Goal: Information Seeking & Learning: Learn about a topic

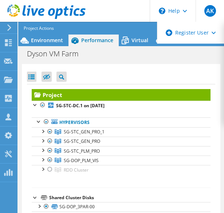
select select "USD"
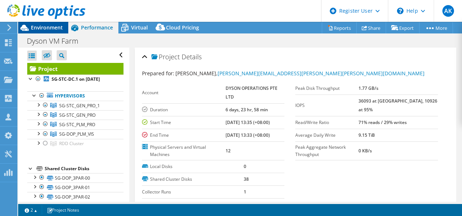
click at [57, 32] on div "Environment" at bounding box center [43, 28] width 50 height 12
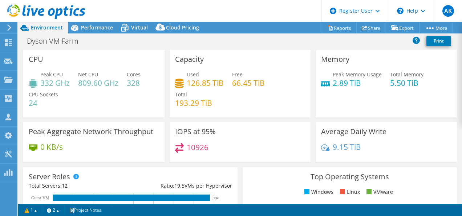
click at [112, 52] on div "CPU Peak CPU 332 GHz Net CPU 809.60 GHz Cores 328 CPU Sockets 24" at bounding box center [93, 84] width 141 height 68
click at [81, 24] on span "Performance" at bounding box center [97, 27] width 32 height 7
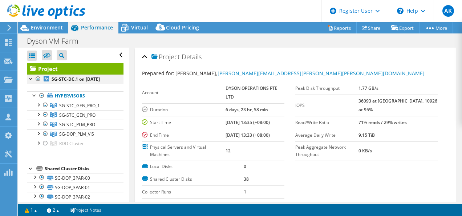
click at [38, 79] on div at bounding box center [38, 79] width 7 height 9
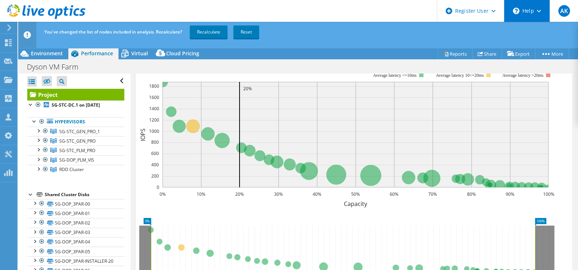
scroll to position [94, 0]
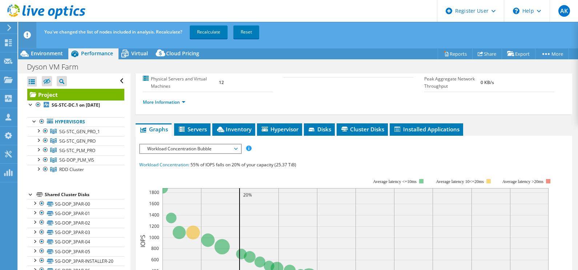
drag, startPoint x: 398, startPoint y: 1, endPoint x: 320, endPoint y: 100, distance: 126.3
click at [320, 92] on section "Account DYSON OPERATIONS PTE LTD Duration 6 days, 23 hr, 58 min Start Time 10/2…" at bounding box center [283, 53] width 281 height 78
click at [318, 133] on span "Disks" at bounding box center [320, 128] width 24 height 7
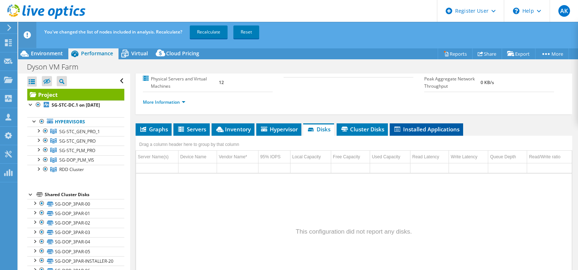
click at [419, 133] on span "Installed Applications" at bounding box center [426, 128] width 66 height 7
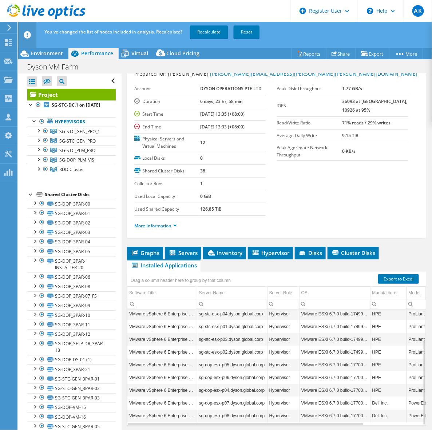
scroll to position [26, 0]
click at [172, 216] on icon at bounding box center [172, 253] width 7 height 6
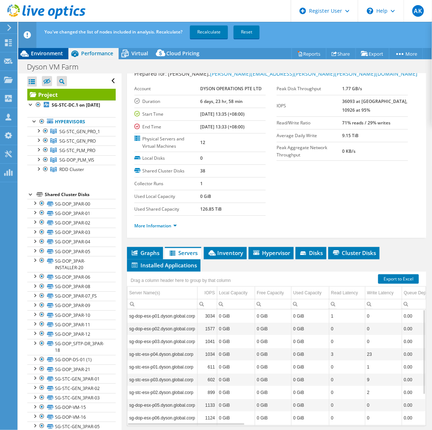
click at [52, 56] on span "Environment" at bounding box center [47, 53] width 32 height 7
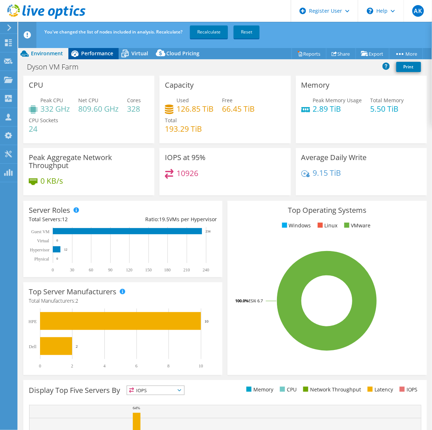
click at [87, 55] on span "Performance" at bounding box center [97, 53] width 32 height 7
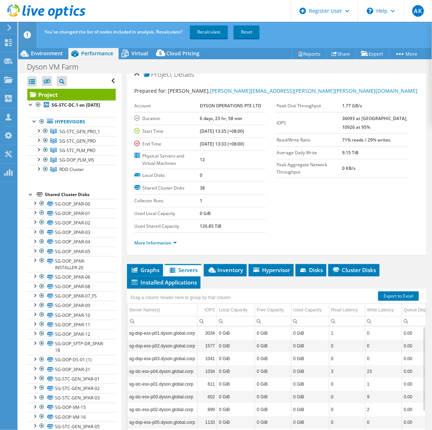
scroll to position [0, 0]
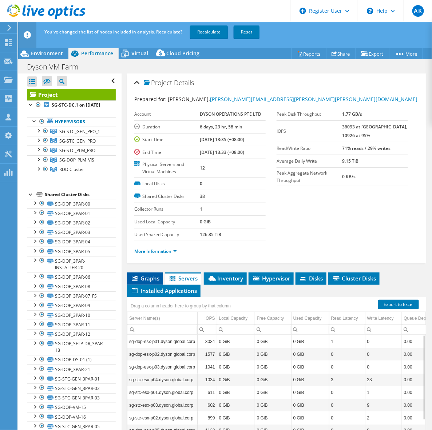
click at [148, 216] on span "Graphs" at bounding box center [145, 277] width 29 height 7
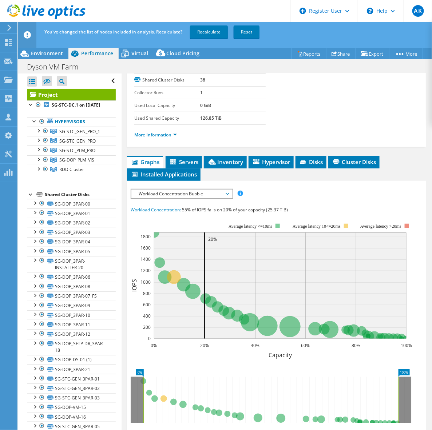
scroll to position [182, 0]
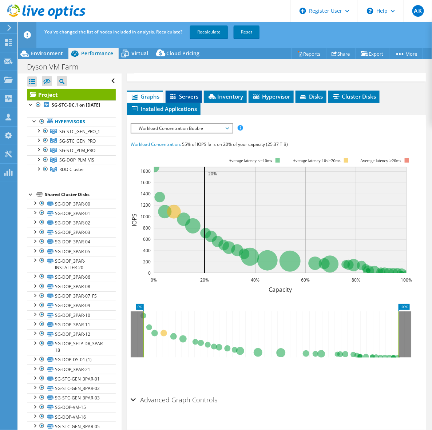
click at [185, 92] on li "Servers" at bounding box center [183, 97] width 36 height 12
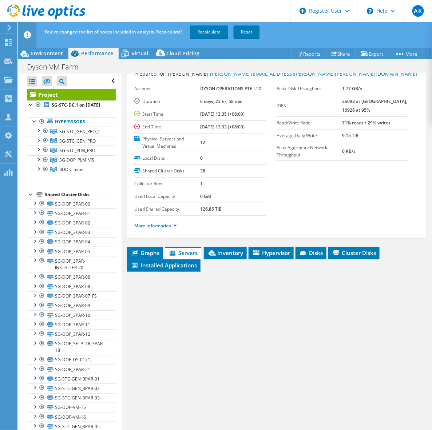
scroll to position [26, 0]
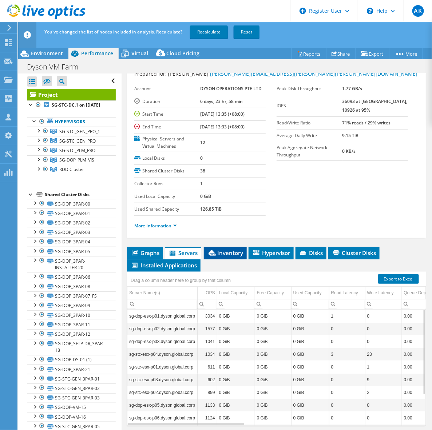
click at [231, 216] on span "Inventory" at bounding box center [225, 252] width 36 height 7
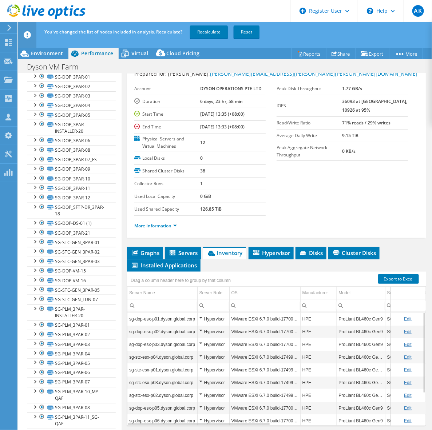
scroll to position [171, 0]
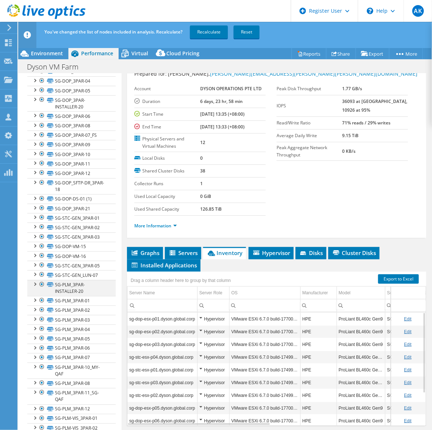
click at [33, 216] on div at bounding box center [34, 283] width 7 height 7
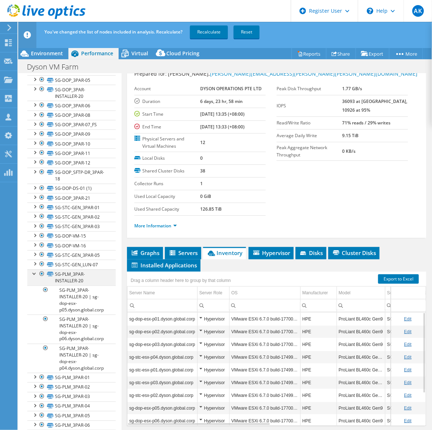
click at [33, 216] on div at bounding box center [34, 272] width 7 height 7
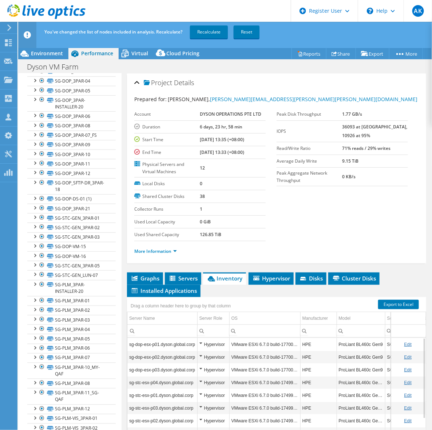
scroll to position [26, 0]
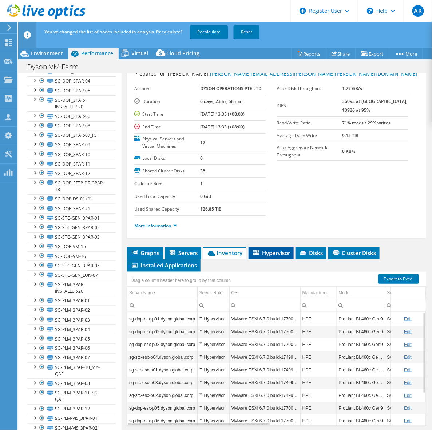
click at [261, 216] on span "Hypervisor" at bounding box center [271, 252] width 38 height 7
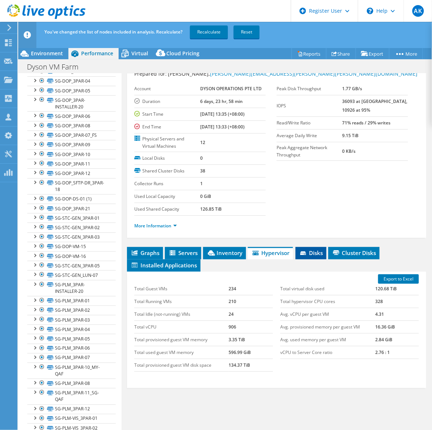
click at [317, 216] on span "Disks" at bounding box center [311, 252] width 24 height 7
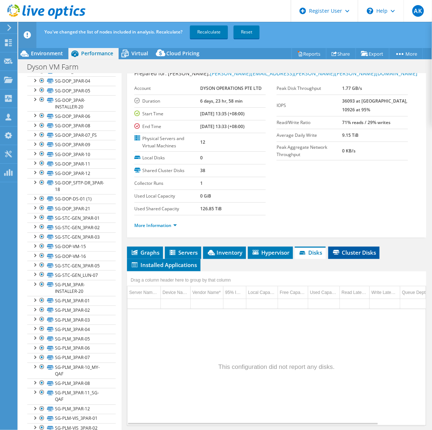
click at [345, 216] on span "Cluster Disks" at bounding box center [354, 252] width 44 height 7
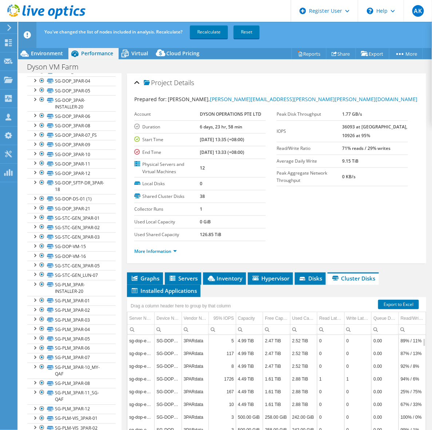
scroll to position [0, 0]
click at [148, 216] on li "Graphs" at bounding box center [145, 278] width 36 height 12
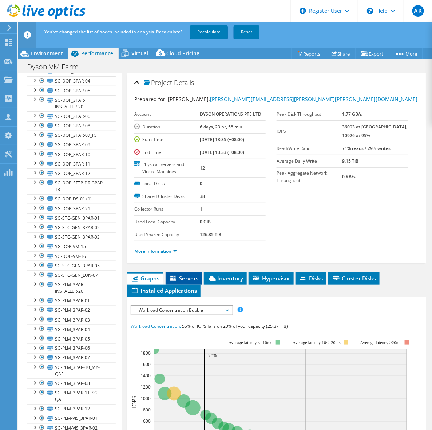
click at [195, 216] on span "Servers" at bounding box center [183, 277] width 29 height 7
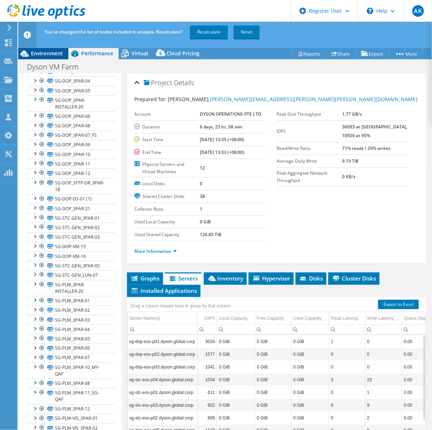
click at [37, 51] on span "Environment" at bounding box center [47, 53] width 32 height 7
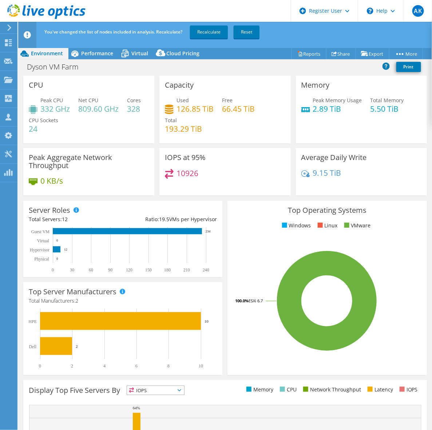
scroll to position [177, 0]
click at [156, 56] on icon at bounding box center [160, 54] width 15 height 15
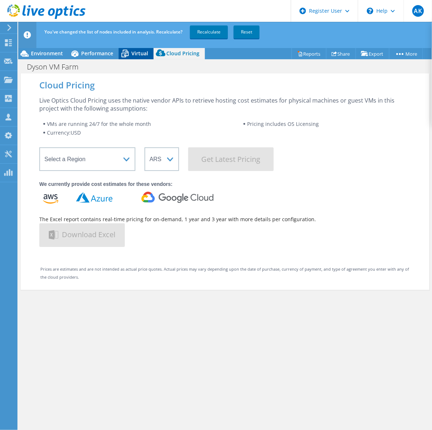
click at [132, 53] on span "Virtual" at bounding box center [139, 53] width 17 height 7
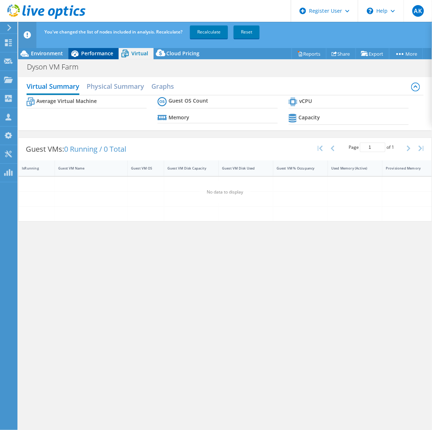
click at [95, 57] on div "Performance" at bounding box center [93, 54] width 50 height 12
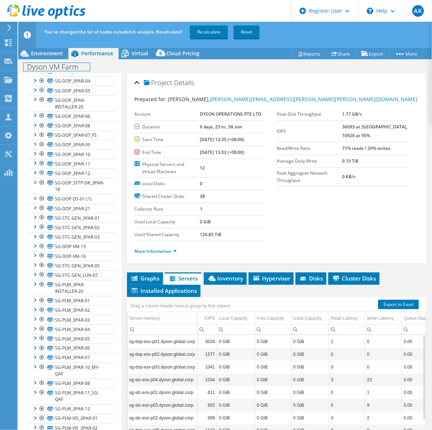
click at [53, 60] on div "Dyson VM Farm Print" at bounding box center [224, 66] width 413 height 13
click at [53, 55] on span "Environment" at bounding box center [47, 53] width 32 height 7
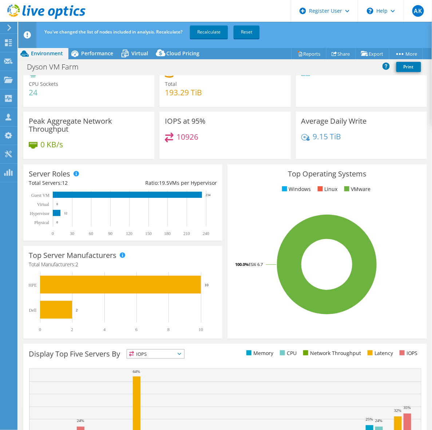
scroll to position [0, 0]
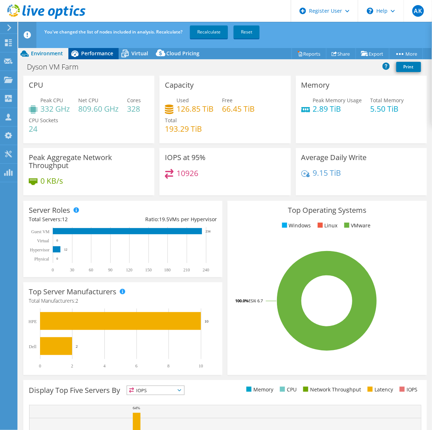
click at [88, 53] on span "Performance" at bounding box center [97, 53] width 32 height 7
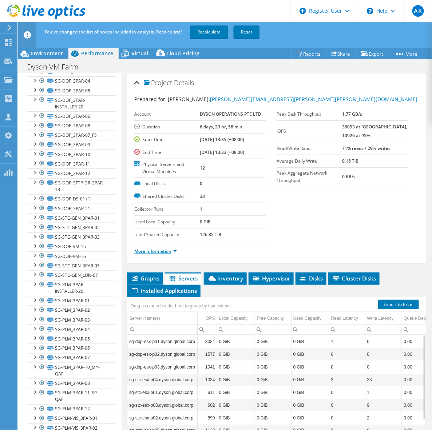
click at [165, 216] on link "More Information" at bounding box center [155, 251] width 43 height 6
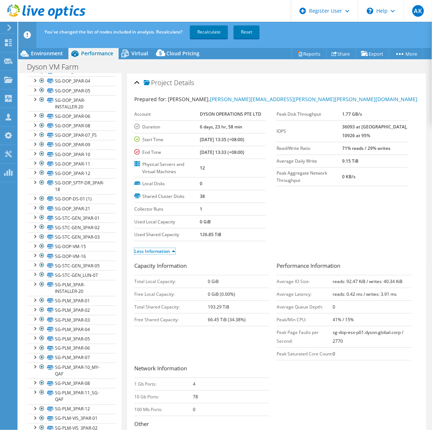
scroll to position [45, 0]
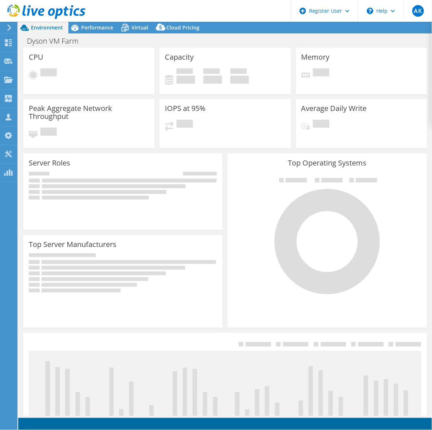
select select "USD"
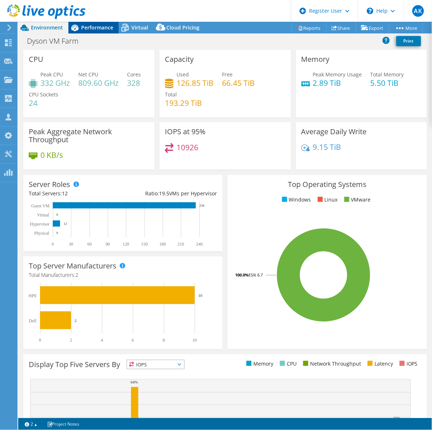
click at [92, 30] on span "Performance" at bounding box center [97, 27] width 32 height 7
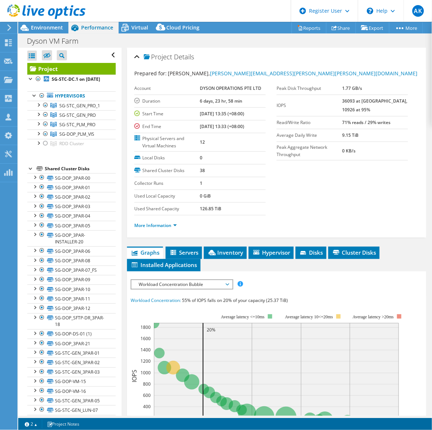
click at [219, 286] on span "Workload Concentration Bubble" at bounding box center [181, 284] width 93 height 9
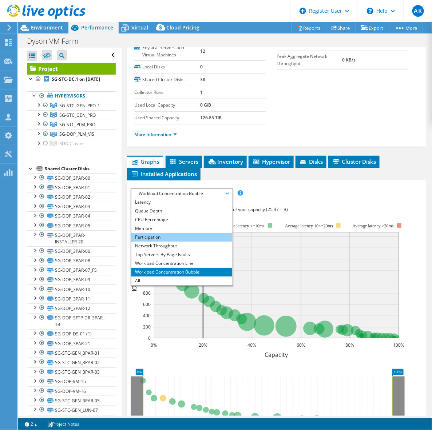
scroll to position [136, 0]
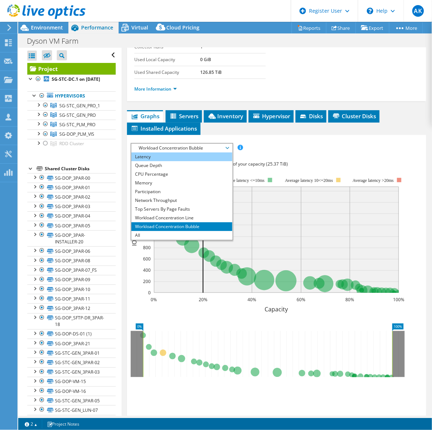
click at [157, 157] on li "Latency" at bounding box center [181, 156] width 101 height 9
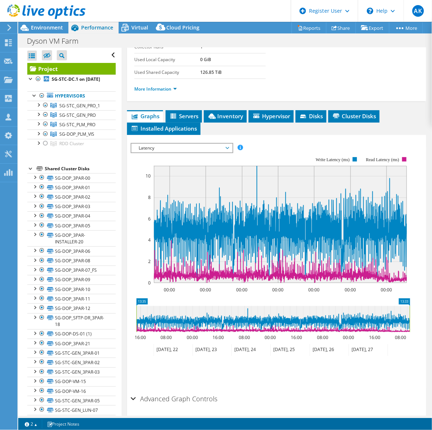
click at [196, 146] on span "Latency" at bounding box center [181, 148] width 93 height 9
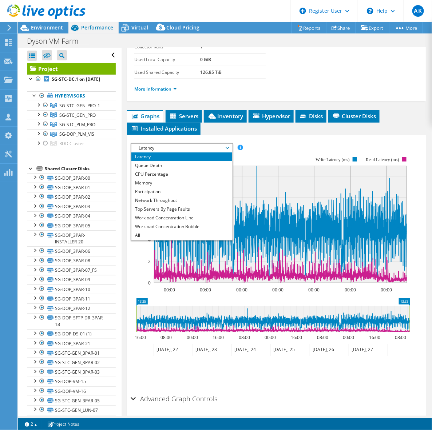
click at [197, 148] on span "Latency" at bounding box center [181, 148] width 93 height 9
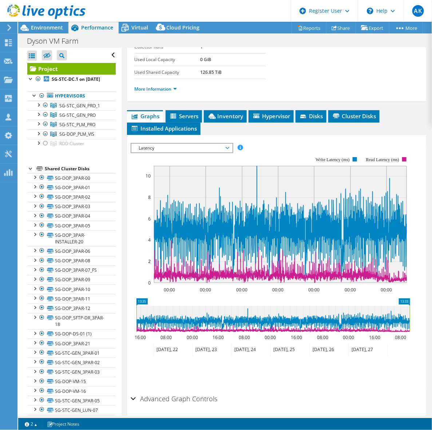
click at [197, 148] on span "Latency" at bounding box center [181, 148] width 93 height 9
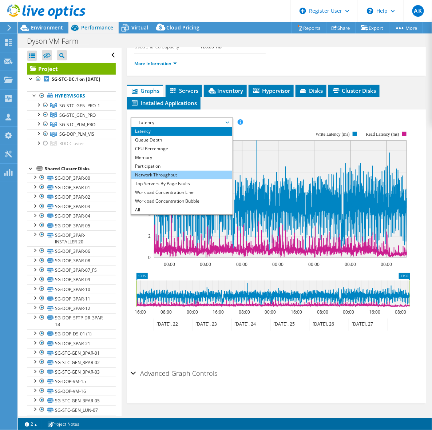
scroll to position [0, 0]
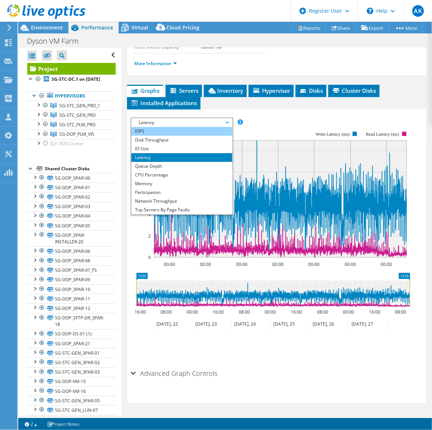
click at [148, 128] on li "IOPS" at bounding box center [181, 131] width 101 height 9
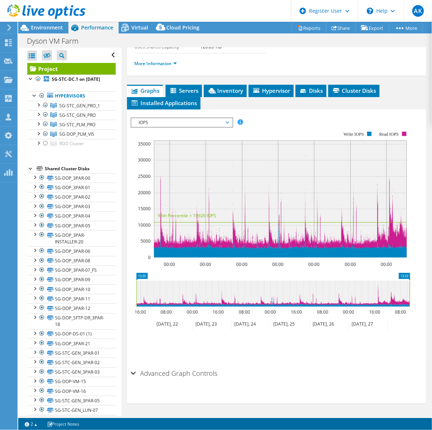
click at [29, 24] on div at bounding box center [42, 12] width 85 height 24
click at [31, 25] on span "Environment" at bounding box center [47, 27] width 32 height 7
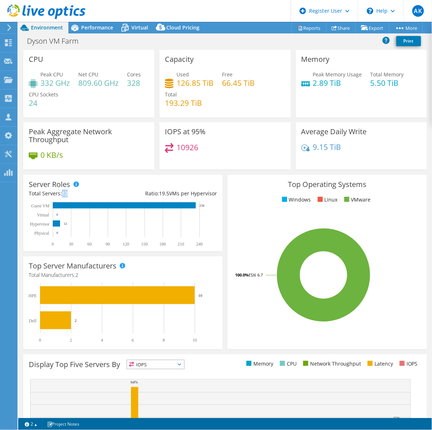
drag, startPoint x: 68, startPoint y: 192, endPoint x: 61, endPoint y: 192, distance: 6.9
click at [61, 192] on div "Total Servers: 12" at bounding box center [76, 193] width 94 height 8
drag, startPoint x: 61, startPoint y: 192, endPoint x: 115, endPoint y: 193, distance: 53.8
click at [115, 193] on div "Total Servers: 12" at bounding box center [76, 193] width 94 height 8
click at [93, 32] on div "Performance" at bounding box center [93, 28] width 50 height 12
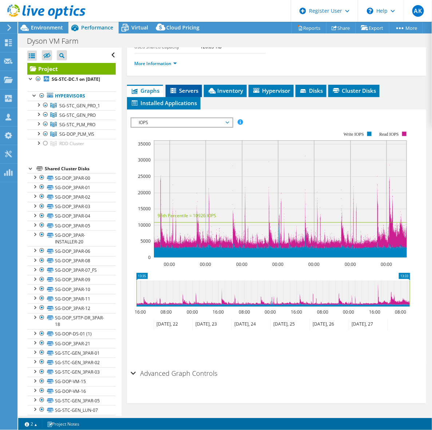
click at [185, 88] on span "Servers" at bounding box center [183, 90] width 29 height 7
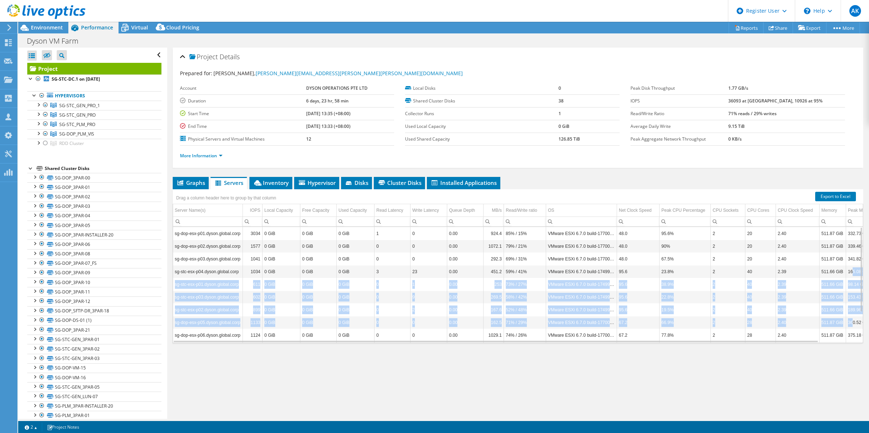
drag, startPoint x: 851, startPoint y: 274, endPoint x: 851, endPoint y: 324, distance: 49.8
click at [431, 324] on tbody "sg-dop-esx-p01.dyson.global.corp 3034 0 GiB 0 GiB 0 GiB 1 0 0.00 924.4 85% / 15…" at bounding box center [534, 303] width 722 height 153
drag, startPoint x: 851, startPoint y: 324, endPoint x: 716, endPoint y: 285, distance: 140.7
click at [431, 285] on td "2" at bounding box center [728, 284] width 35 height 13
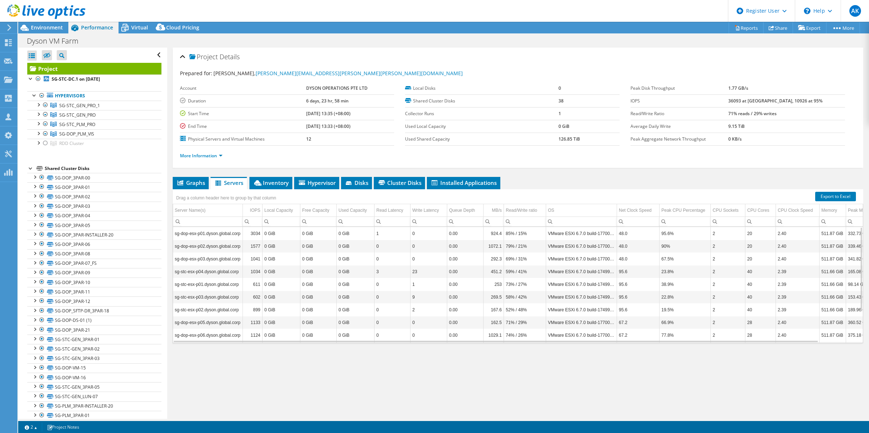
drag, startPoint x: 188, startPoint y: 184, endPoint x: 219, endPoint y: 183, distance: 30.6
click at [193, 184] on span "Graphs" at bounding box center [190, 182] width 29 height 7
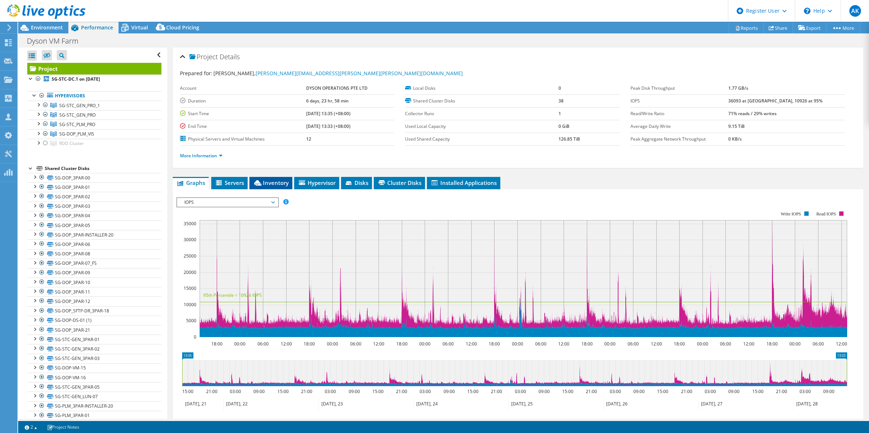
drag, startPoint x: 219, startPoint y: 183, endPoint x: 275, endPoint y: 180, distance: 56.4
click at [275, 180] on span "Inventory" at bounding box center [271, 182] width 36 height 7
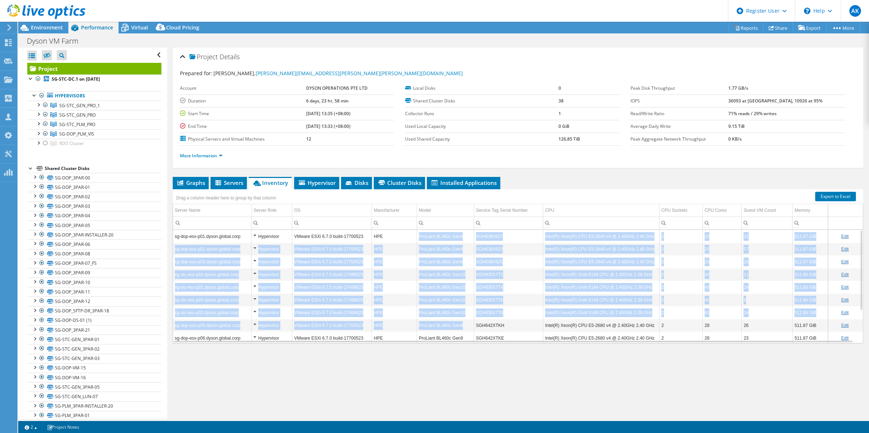
drag, startPoint x: 416, startPoint y: 234, endPoint x: 464, endPoint y: 326, distance: 103.4
click at [431, 326] on tbody "sg-dop-esx-p01.dyson.global.corp Hypervisor VMware ESXi 6.7.0 build-17700523 HP…" at bounding box center [518, 306] width 690 height 153
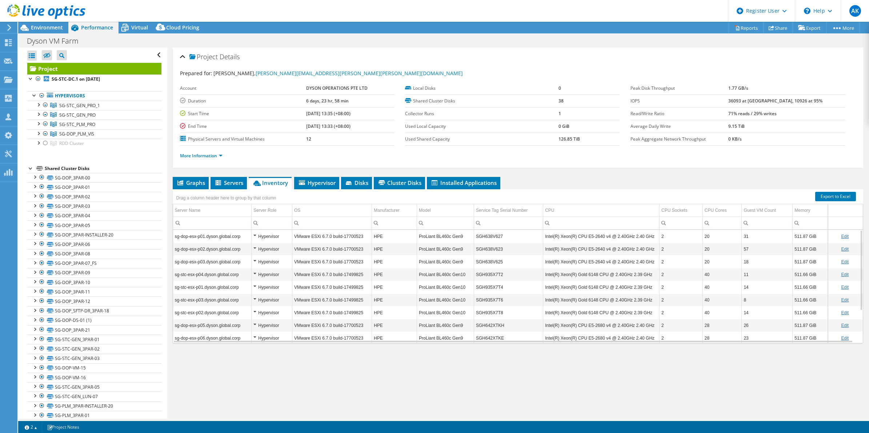
drag, startPoint x: 464, startPoint y: 326, endPoint x: 451, endPoint y: 361, distance: 36.8
click at [431, 361] on div "Project Details Prepared for: Ronald Choong, Ronald.Choong@dyson.com Account DY…" at bounding box center [518, 234] width 702 height 372
click at [54, 26] on span "Environment" at bounding box center [47, 27] width 32 height 7
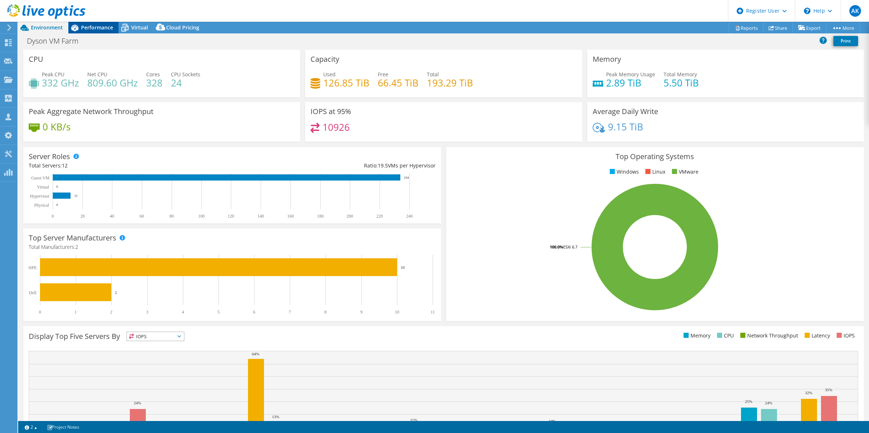
click at [82, 25] on span "Performance" at bounding box center [97, 27] width 32 height 7
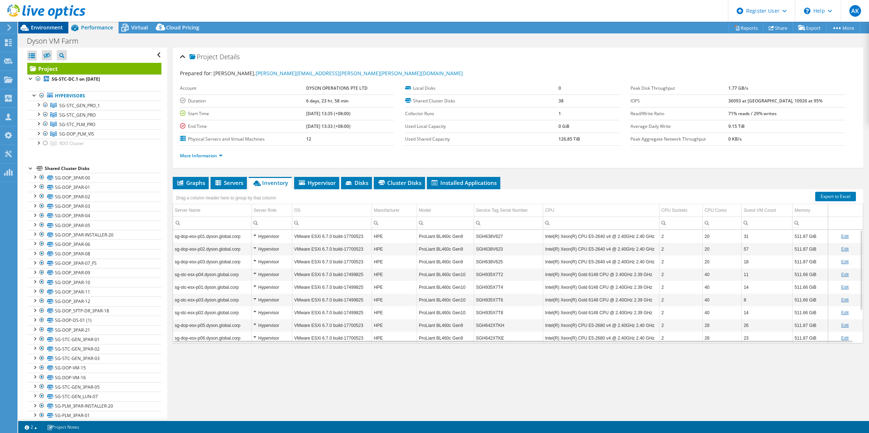
click at [49, 30] on span "Environment" at bounding box center [47, 27] width 32 height 7
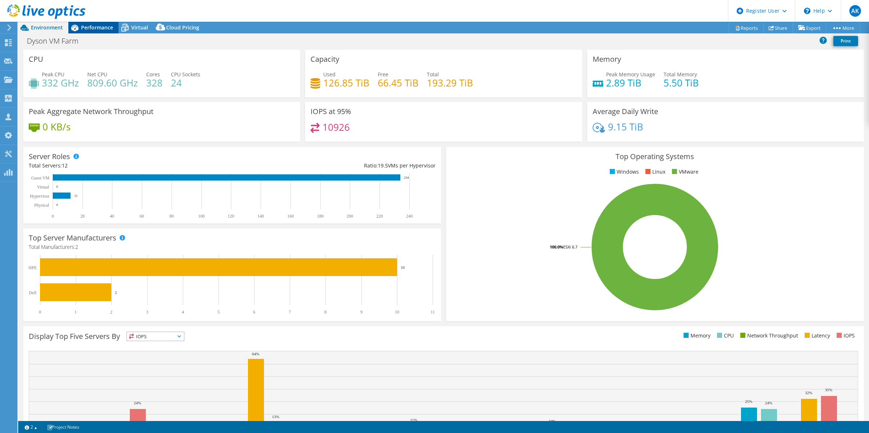
click at [101, 30] on span "Performance" at bounding box center [97, 27] width 32 height 7
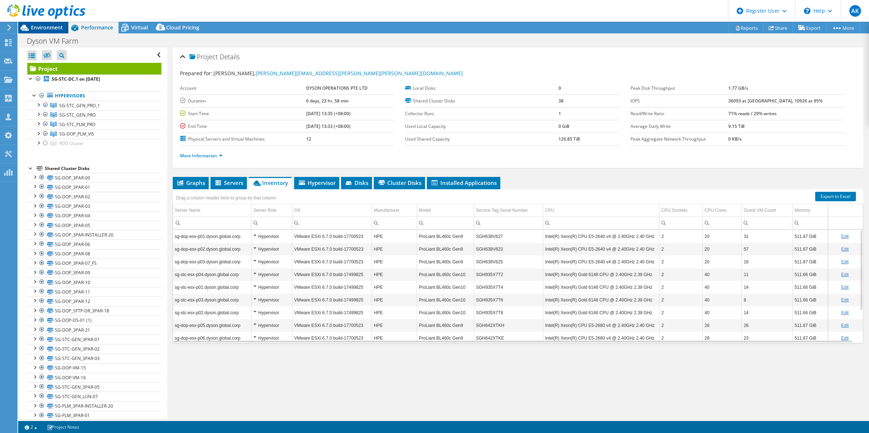
click at [60, 32] on div "Environment" at bounding box center [43, 28] width 50 height 12
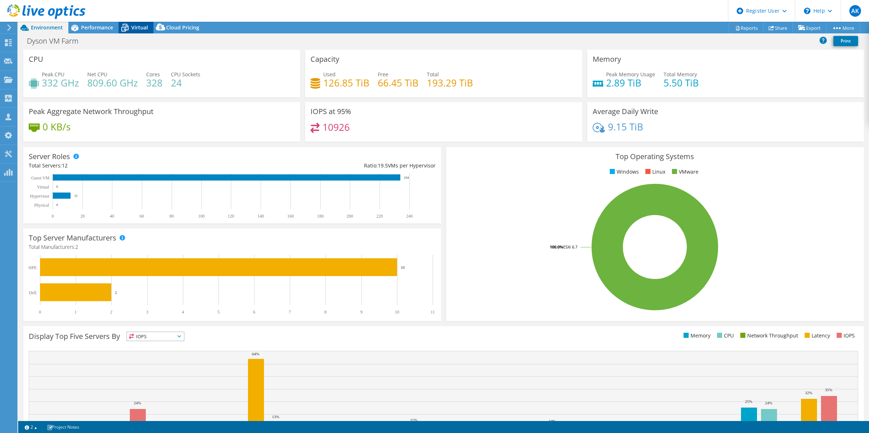
click at [133, 28] on span "Virtual" at bounding box center [139, 27] width 17 height 7
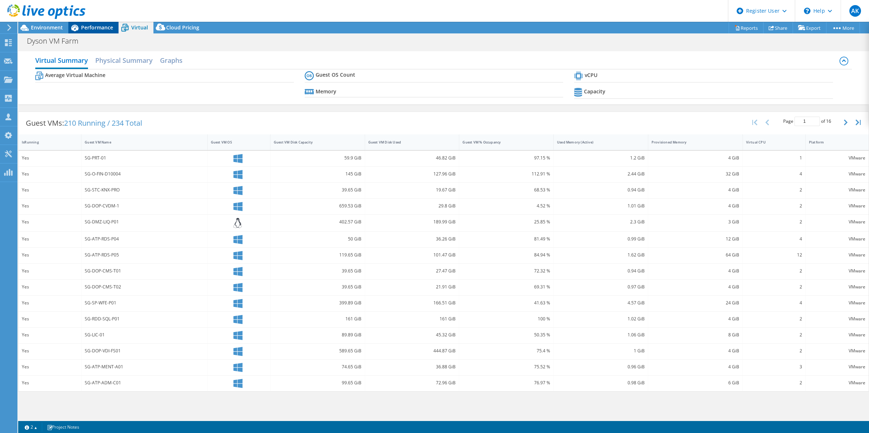
click at [102, 27] on span "Performance" at bounding box center [97, 27] width 32 height 7
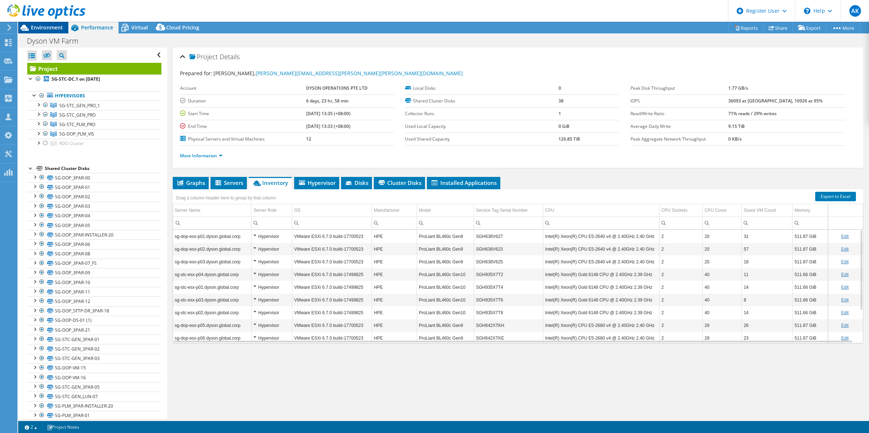
click at [47, 25] on span "Environment" at bounding box center [47, 27] width 32 height 7
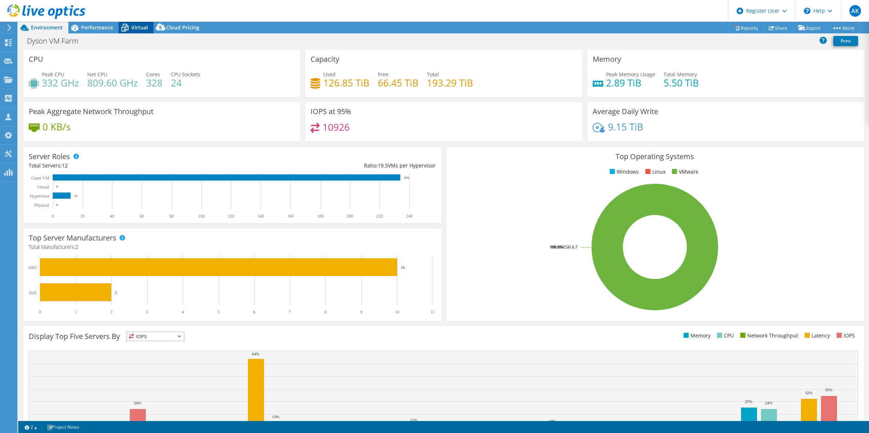
drag, startPoint x: 104, startPoint y: 25, endPoint x: 139, endPoint y: 30, distance: 35.9
click at [104, 25] on span "Performance" at bounding box center [97, 27] width 32 height 7
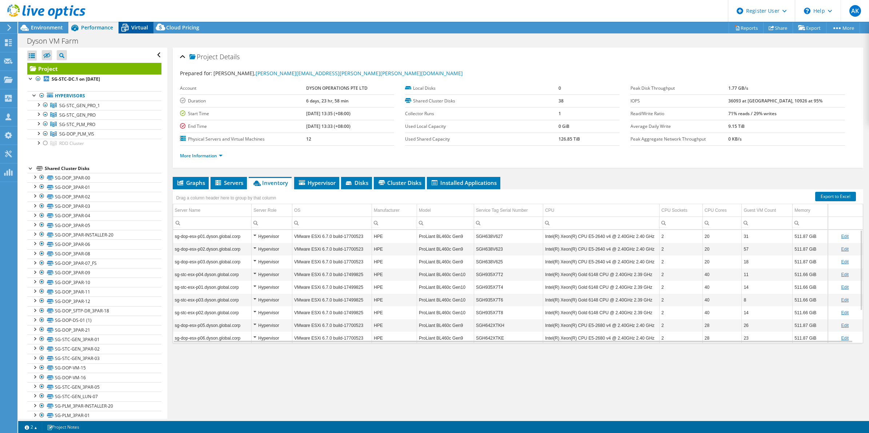
click at [140, 30] on span "Virtual" at bounding box center [139, 27] width 17 height 7
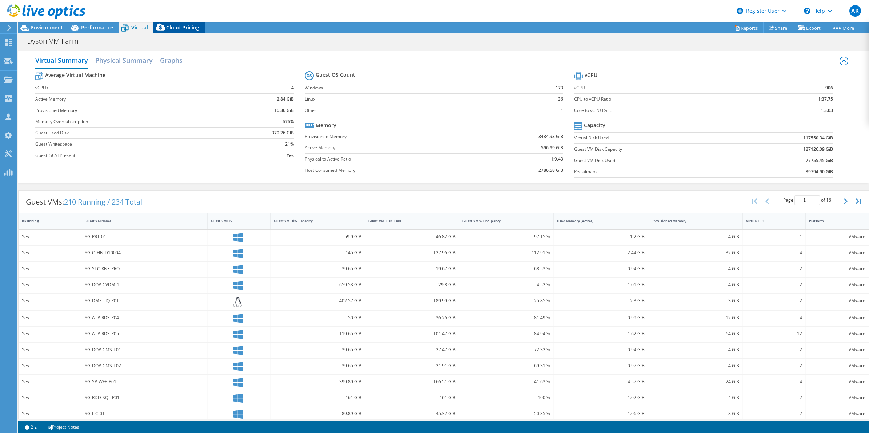
click at [167, 23] on icon at bounding box center [160, 28] width 15 height 15
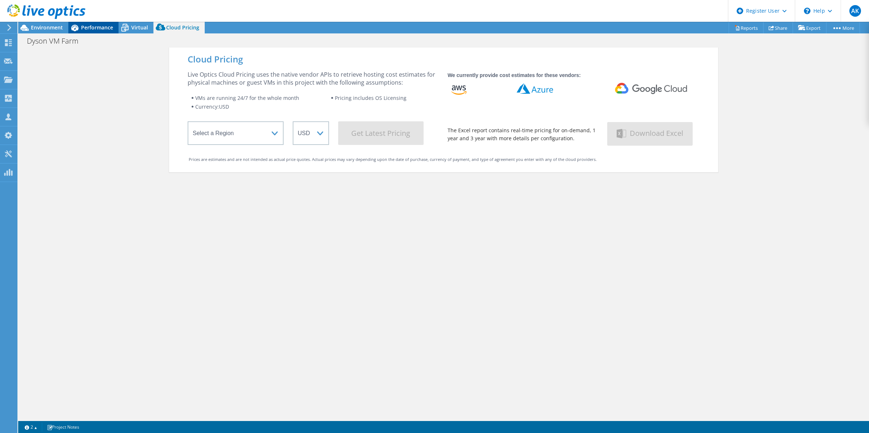
click at [106, 22] on div "Performance" at bounding box center [93, 28] width 50 height 12
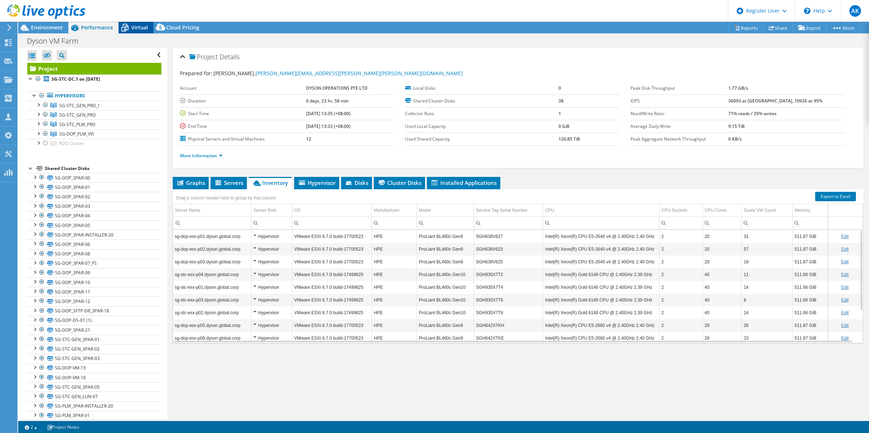
drag, startPoint x: 119, startPoint y: 22, endPoint x: 123, endPoint y: 22, distance: 4.0
click at [121, 22] on icon at bounding box center [125, 27] width 13 height 13
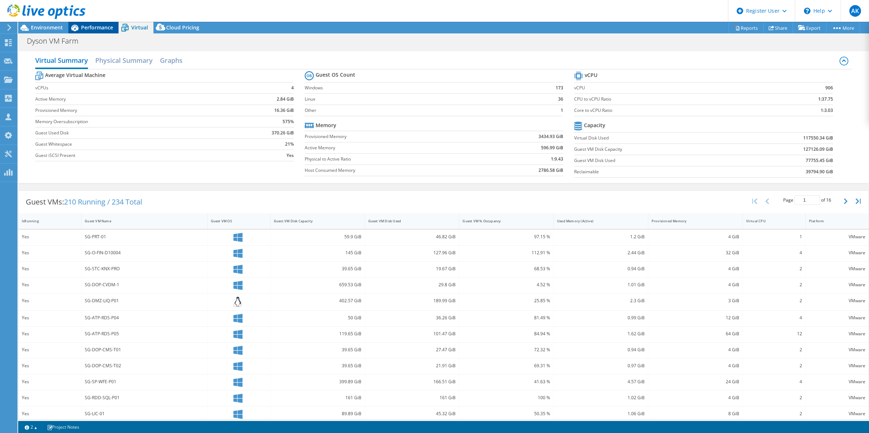
click at [90, 25] on span "Performance" at bounding box center [97, 27] width 32 height 7
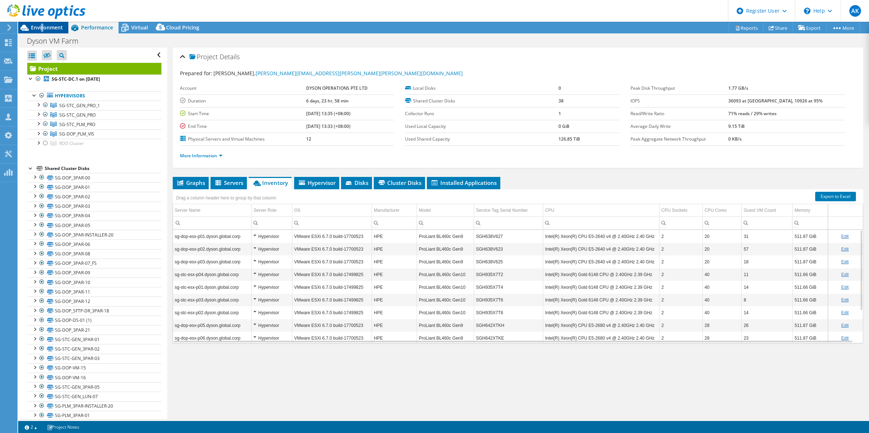
click at [42, 25] on span "Environment" at bounding box center [47, 27] width 32 height 7
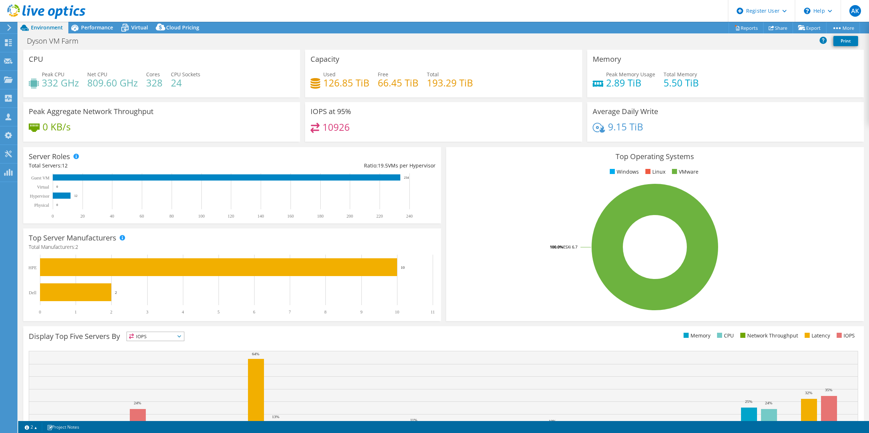
click at [431, 168] on ul "Windows Linux VMware" at bounding box center [655, 172] width 407 height 8
click at [431, 24] on link "Reports" at bounding box center [746, 27] width 35 height 11
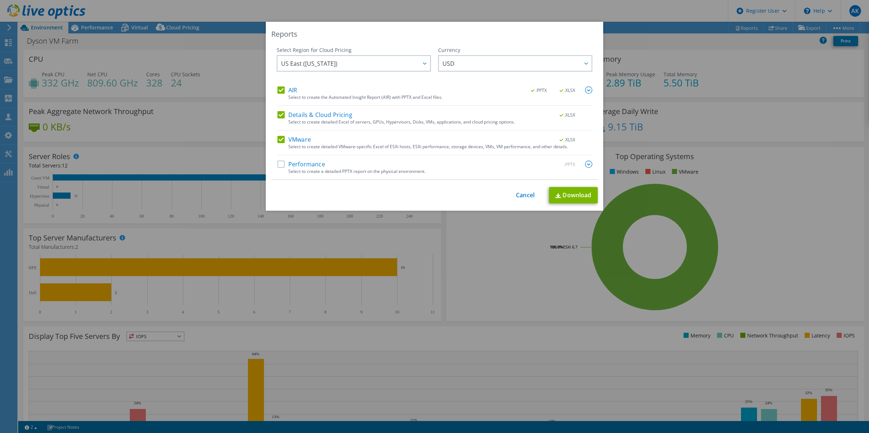
click at [312, 166] on label "Performance" at bounding box center [301, 164] width 48 height 7
click at [0, 0] on input "Performance" at bounding box center [0, 0] width 0 height 0
click at [431, 192] on link "Download" at bounding box center [573, 195] width 49 height 16
click at [431, 194] on link "Cancel" at bounding box center [525, 195] width 19 height 7
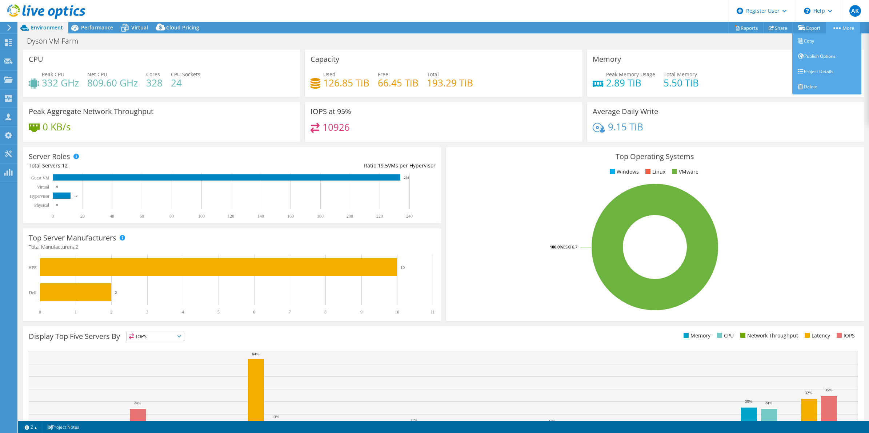
click at [431, 24] on link "More" at bounding box center [843, 27] width 34 height 11
click at [431, 70] on link "Project Details" at bounding box center [826, 71] width 69 height 15
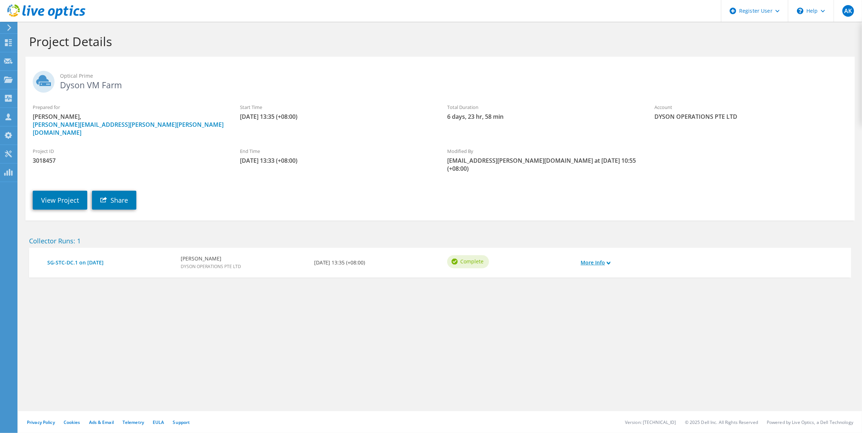
click at [603, 259] on link "More Info" at bounding box center [596, 263] width 30 height 8
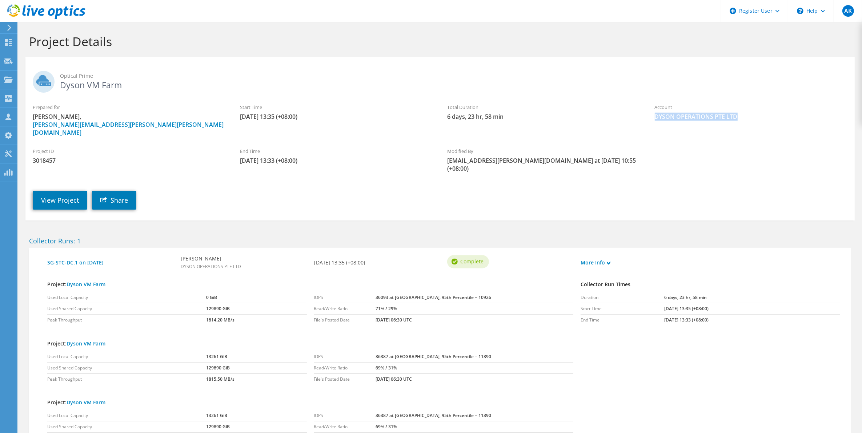
drag, startPoint x: 653, startPoint y: 115, endPoint x: 742, endPoint y: 123, distance: 88.6
click at [742, 123] on div "Account DYSON OPERATIONS PTE LTD" at bounding box center [751, 112] width 207 height 24
copy span "DYSON OPERATIONS PTE LTD"
click at [646, 125] on div "Prepared for Ronald Choong, Ronald.Choong@dyson.com Start Time 10/21/2021, 13:3…" at bounding box center [439, 120] width 829 height 40
drag, startPoint x: 653, startPoint y: 115, endPoint x: 748, endPoint y: 117, distance: 94.9
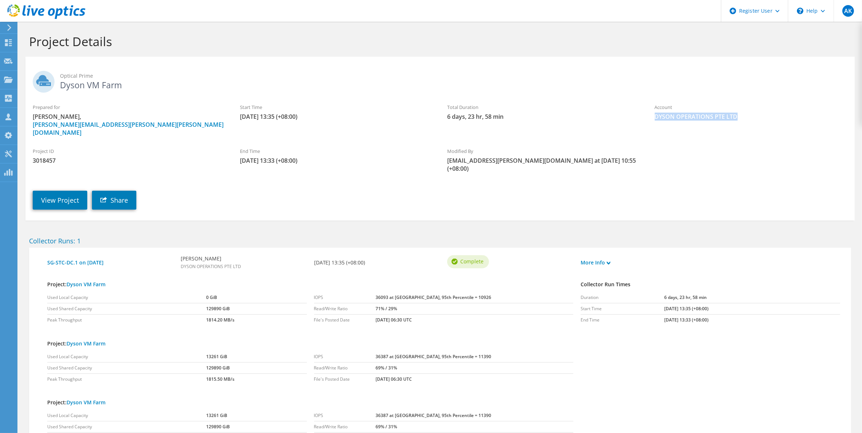
click at [748, 117] on div "Account DYSON OPERATIONS PTE LTD" at bounding box center [751, 112] width 207 height 24
copy span "DYSON OPERATIONS PTE LTD"
